Goal: Browse casually

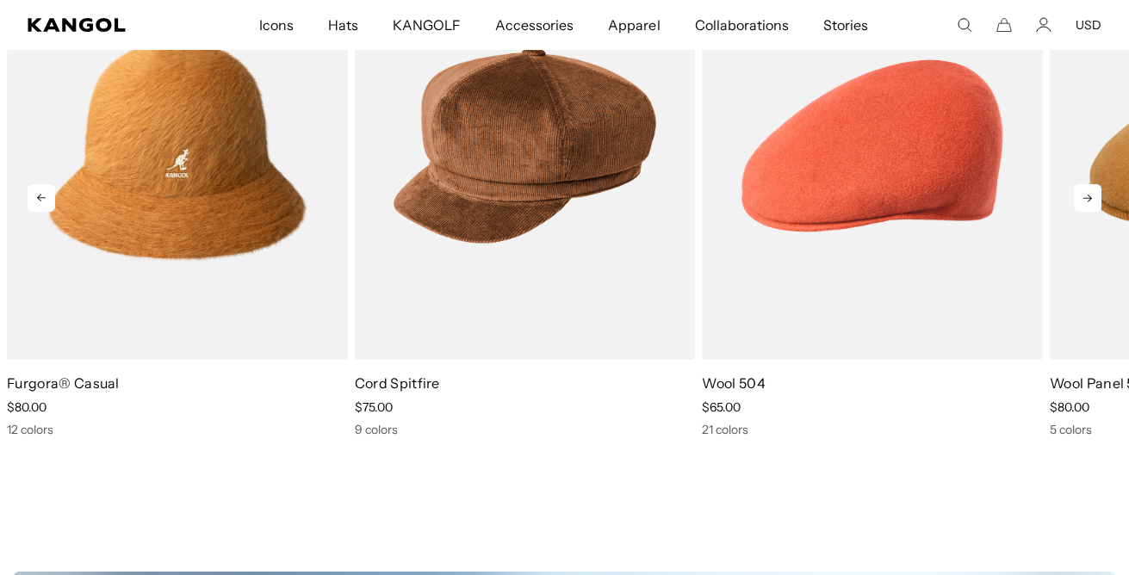
click at [1094, 200] on icon at bounding box center [1087, 198] width 28 height 28
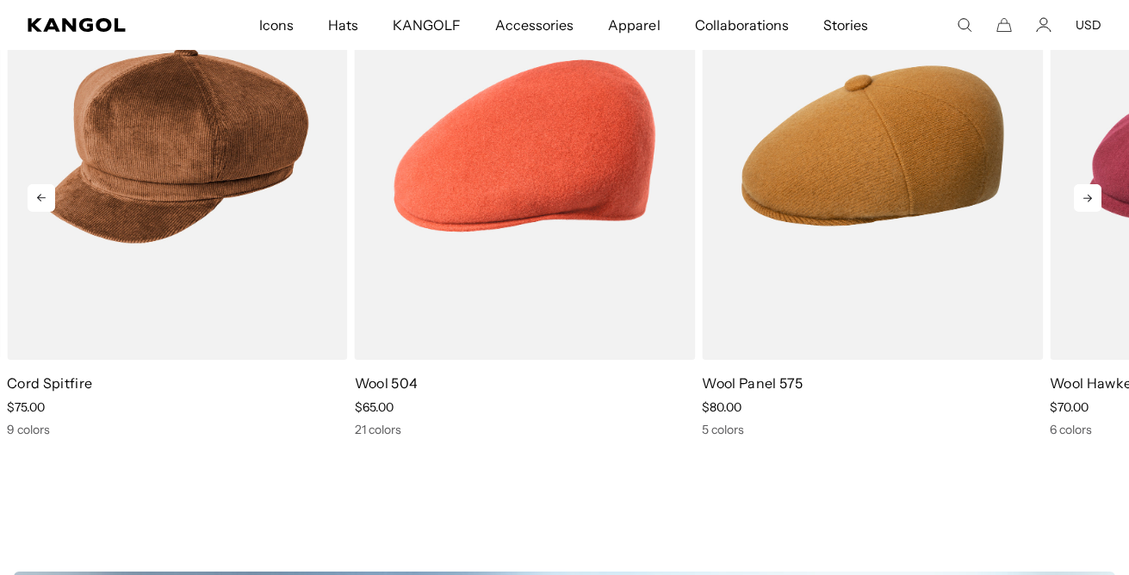
click at [1093, 188] on icon at bounding box center [1087, 198] width 28 height 28
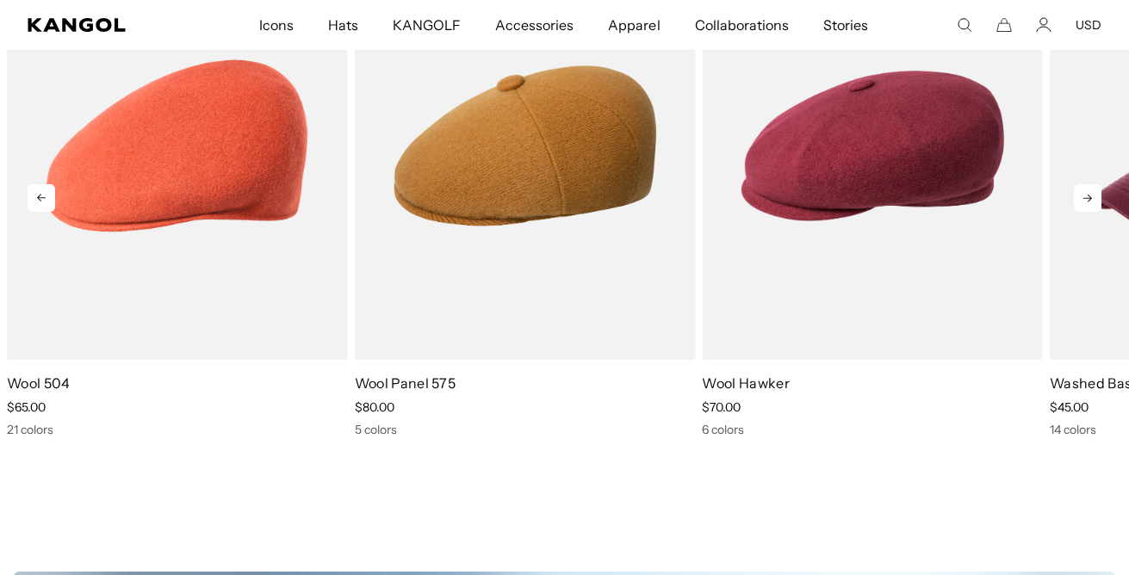
click at [1093, 188] on icon at bounding box center [1087, 198] width 28 height 28
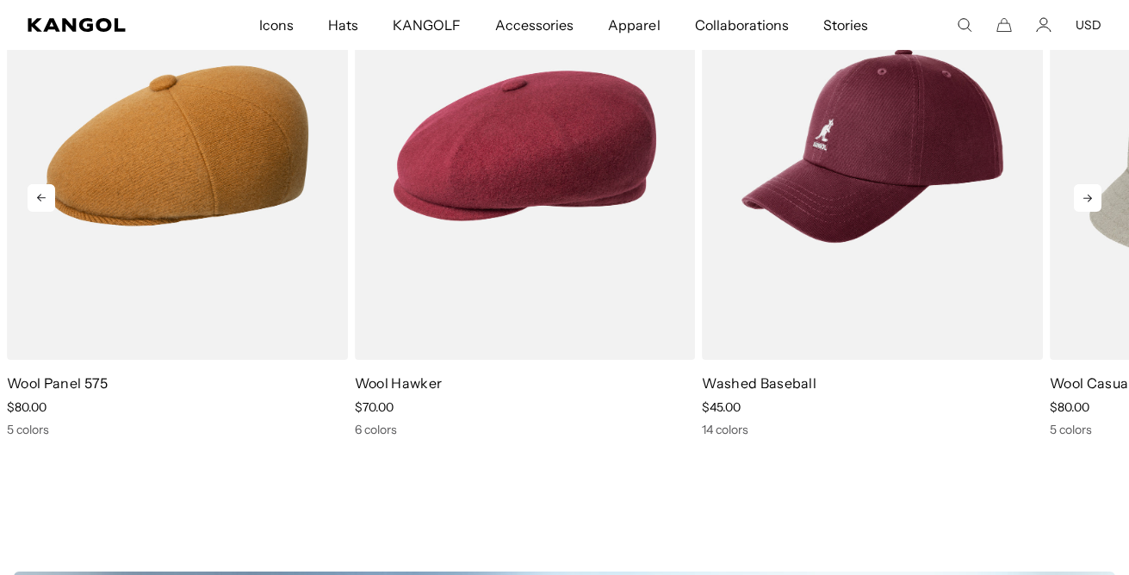
scroll to position [0, 355]
click at [1093, 188] on icon at bounding box center [1087, 198] width 28 height 28
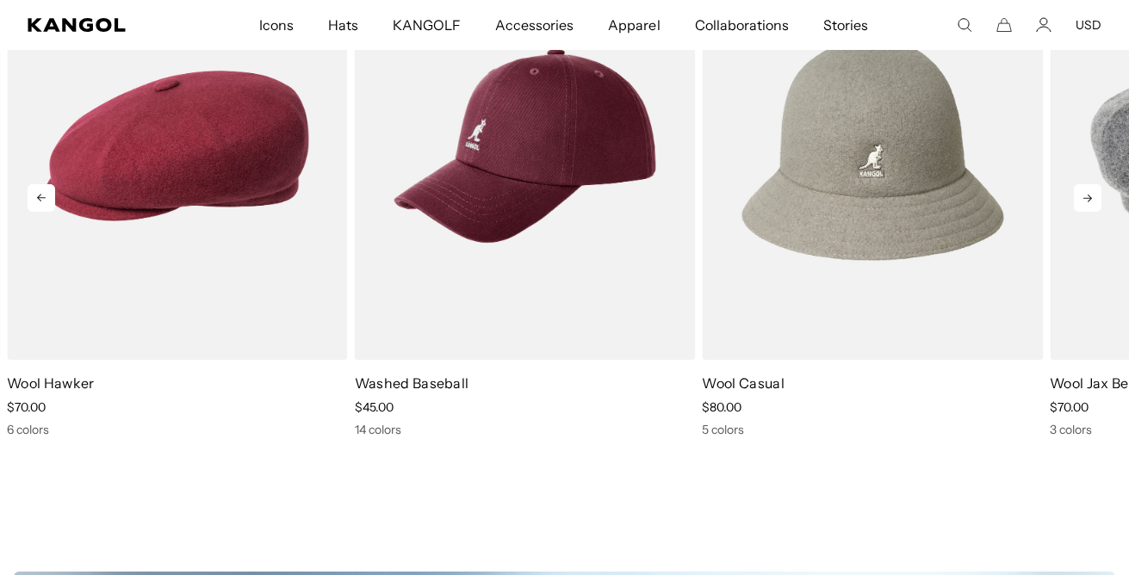
click at [1093, 188] on icon at bounding box center [1087, 198] width 28 height 28
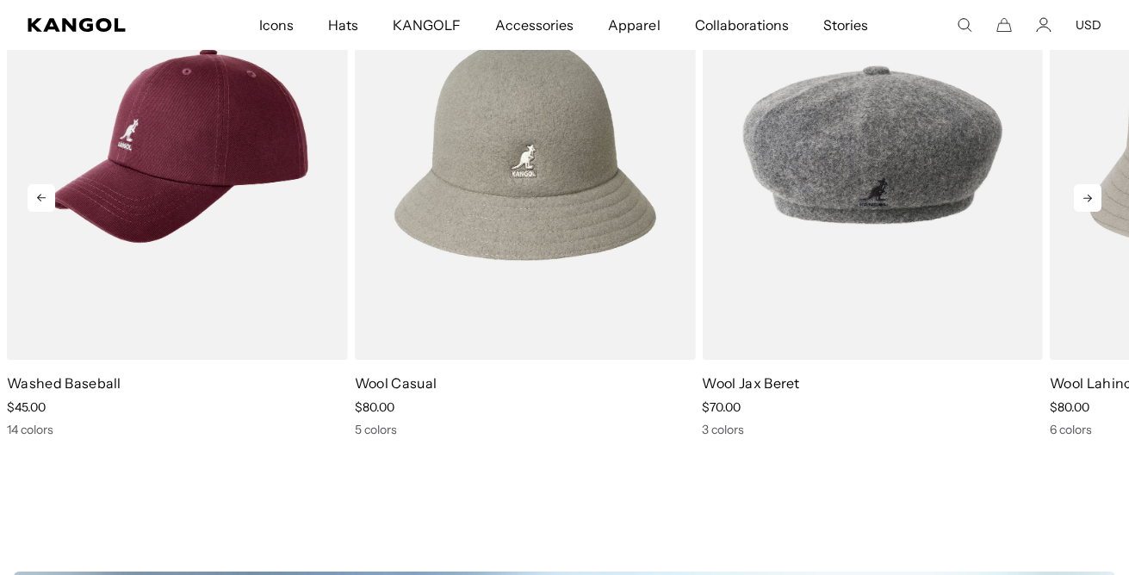
click at [1093, 188] on icon at bounding box center [1087, 198] width 28 height 28
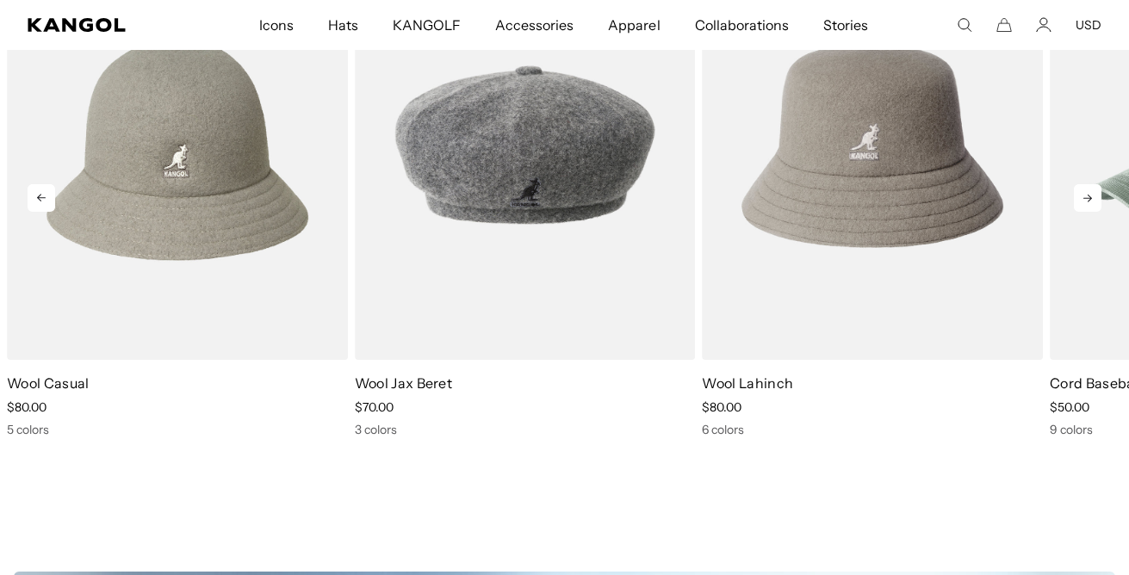
scroll to position [0, 0]
click at [1093, 188] on icon at bounding box center [1087, 198] width 28 height 28
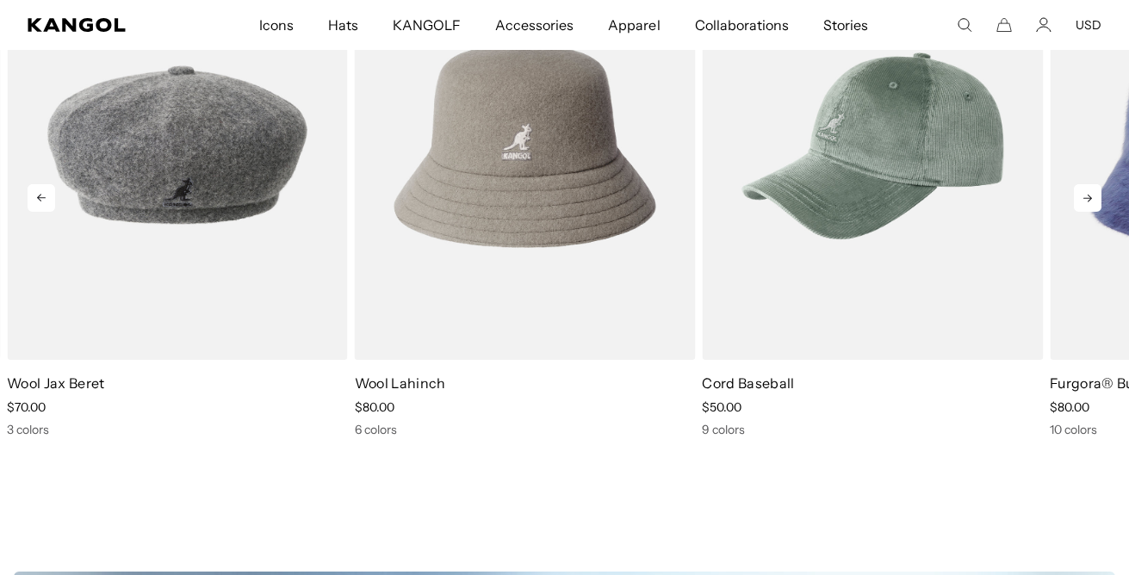
click at [1093, 188] on icon at bounding box center [1087, 198] width 28 height 28
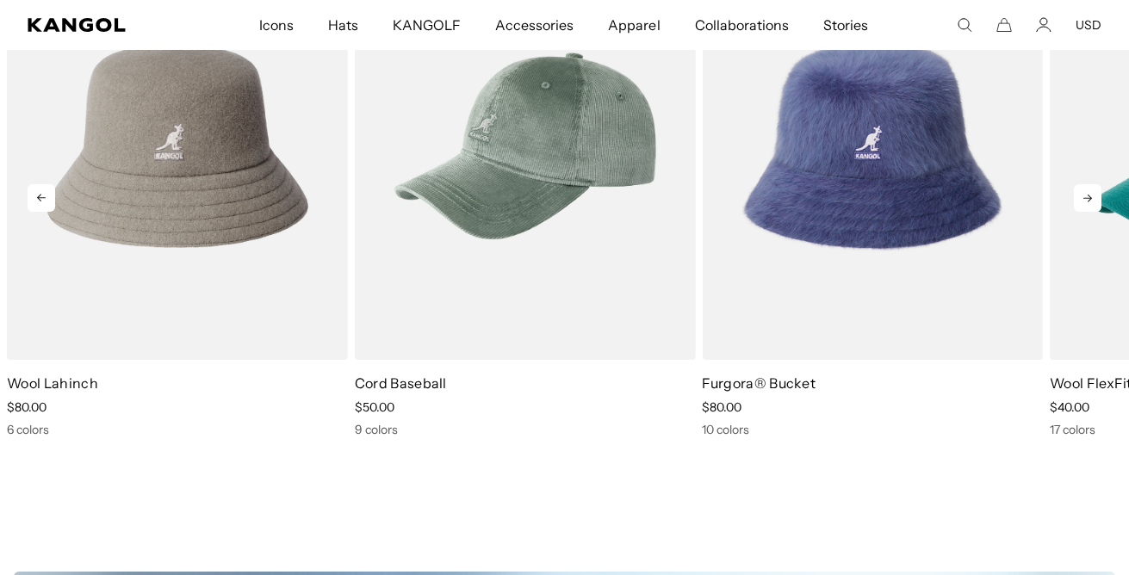
click at [1093, 188] on icon at bounding box center [1087, 198] width 28 height 28
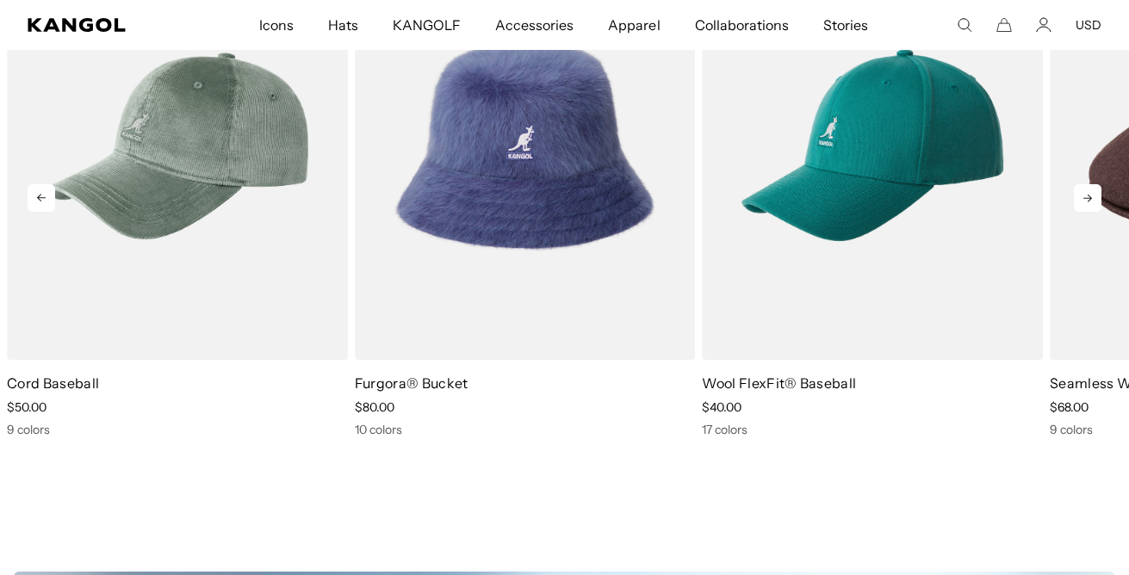
click at [1093, 188] on icon at bounding box center [1087, 198] width 28 height 28
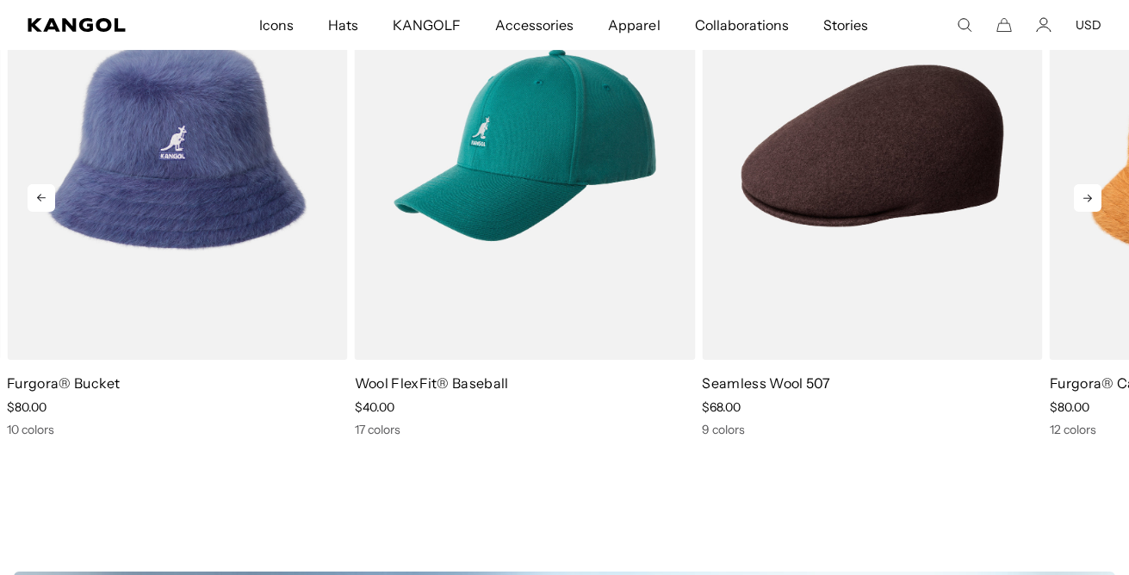
click at [1093, 188] on icon at bounding box center [1087, 198] width 28 height 28
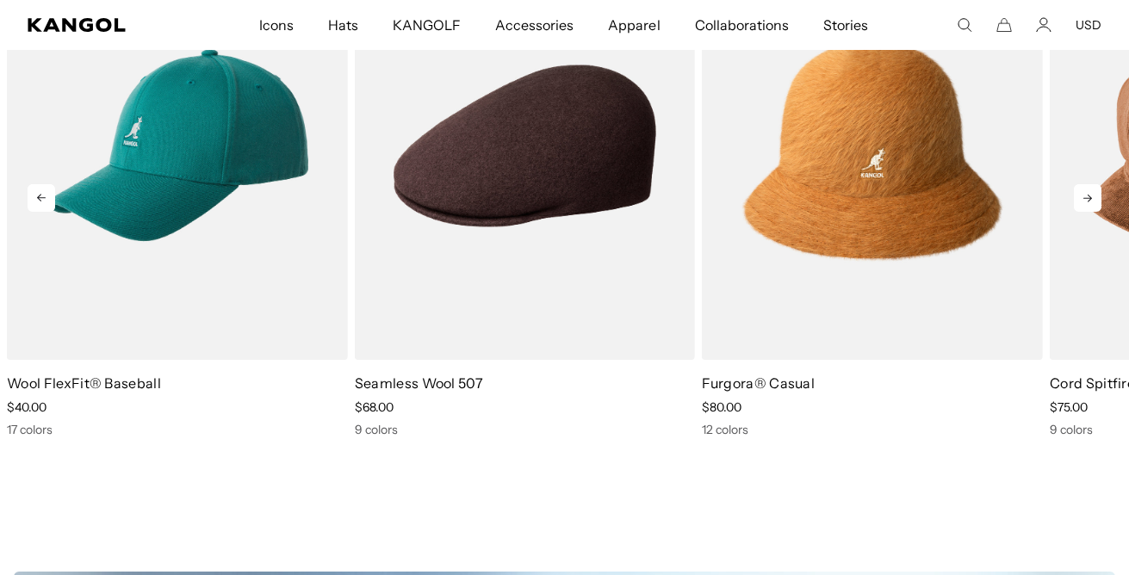
scroll to position [0, 355]
click at [1093, 188] on icon at bounding box center [1087, 198] width 28 height 28
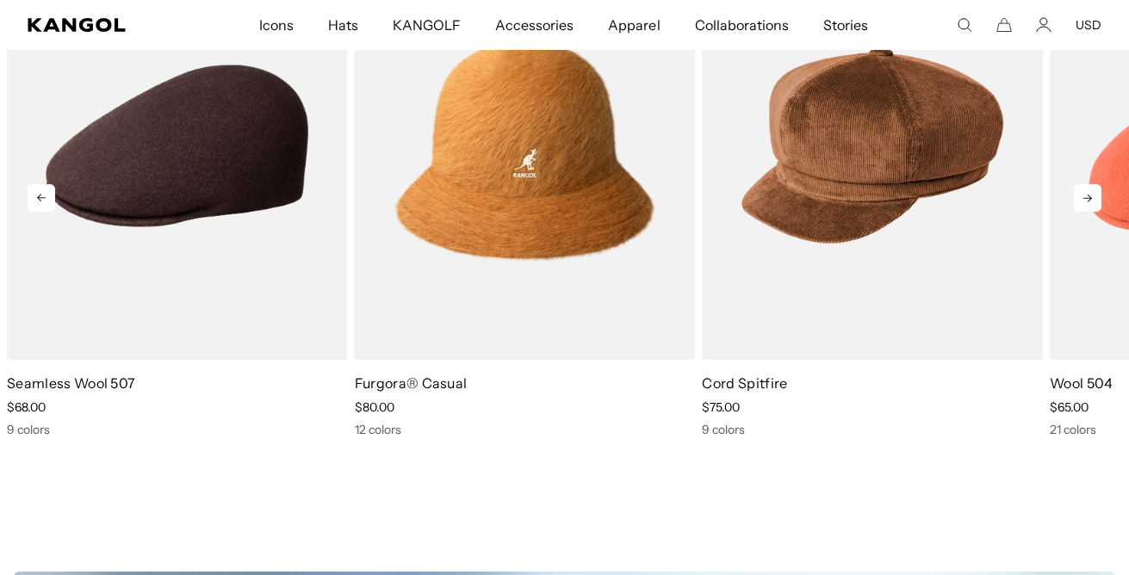
click at [1093, 188] on icon at bounding box center [1087, 198] width 28 height 28
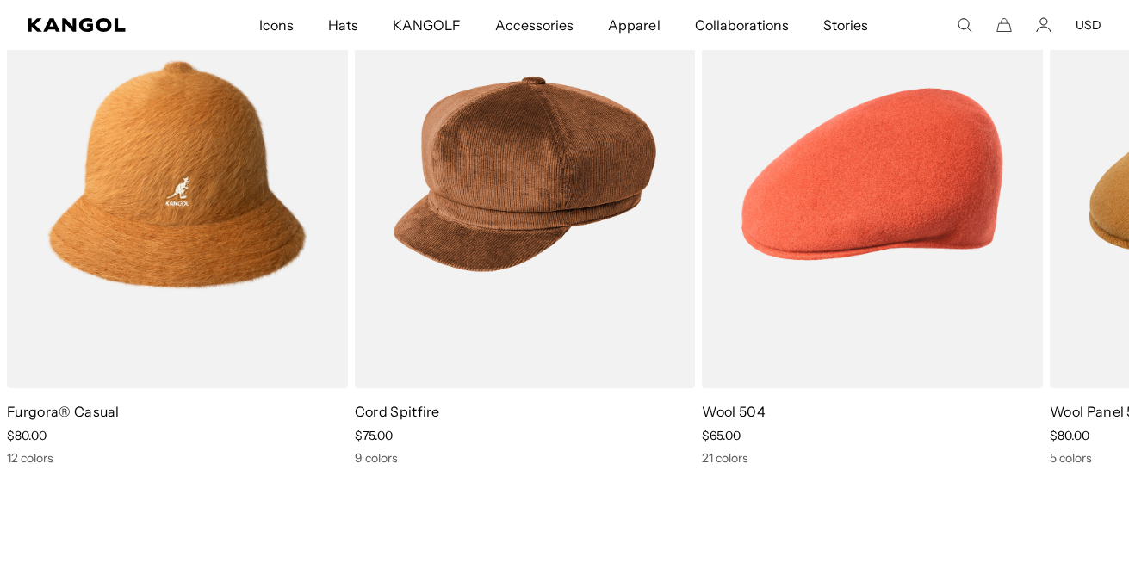
scroll to position [473, 0]
